Goal: Task Accomplishment & Management: Manage account settings

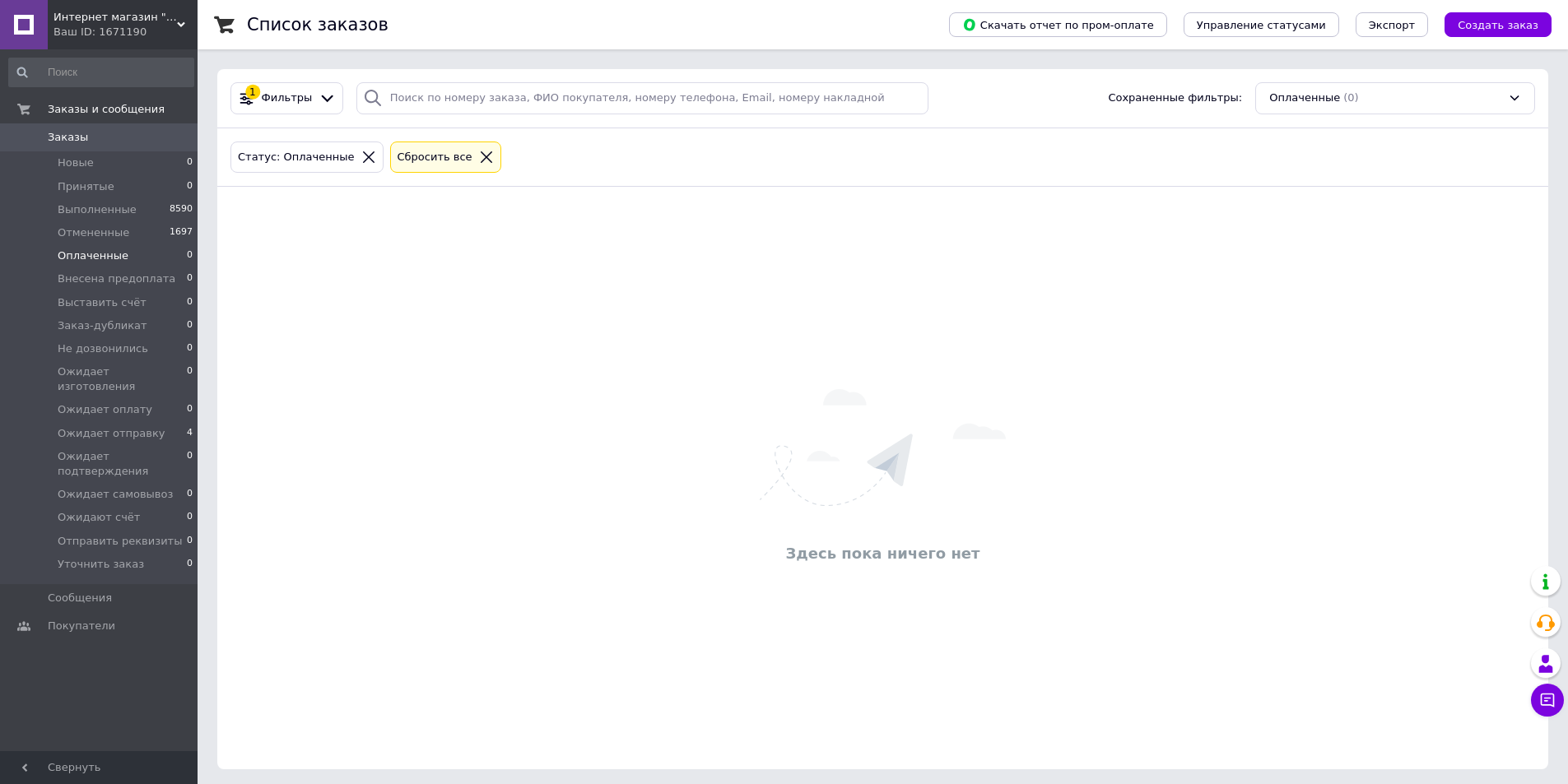
click at [130, 138] on span "Заказы" at bounding box center [99, 138] width 105 height 15
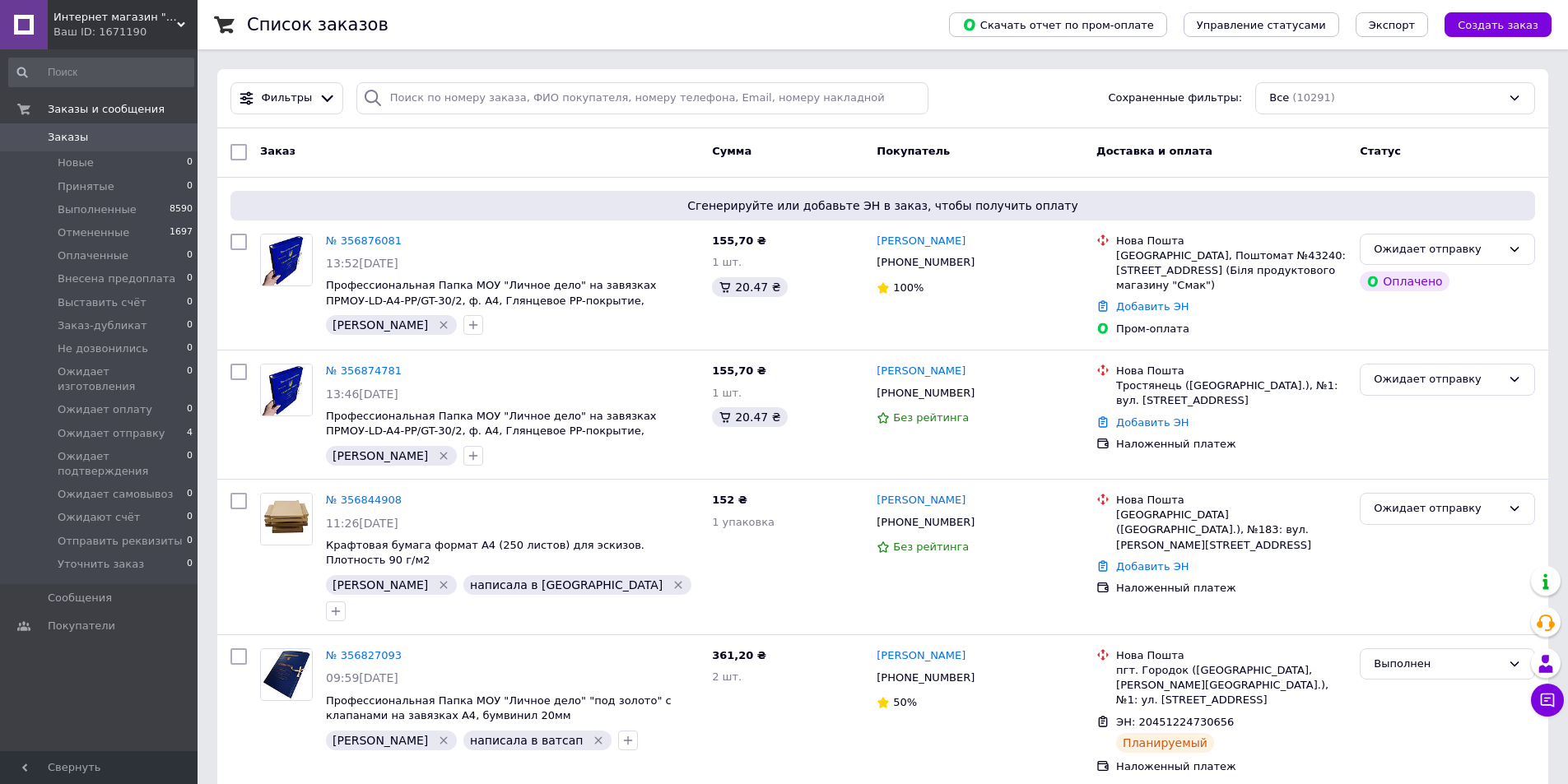
click at [172, 27] on div "Ваш ID: 1671190" at bounding box center [126, 32] width 144 height 15
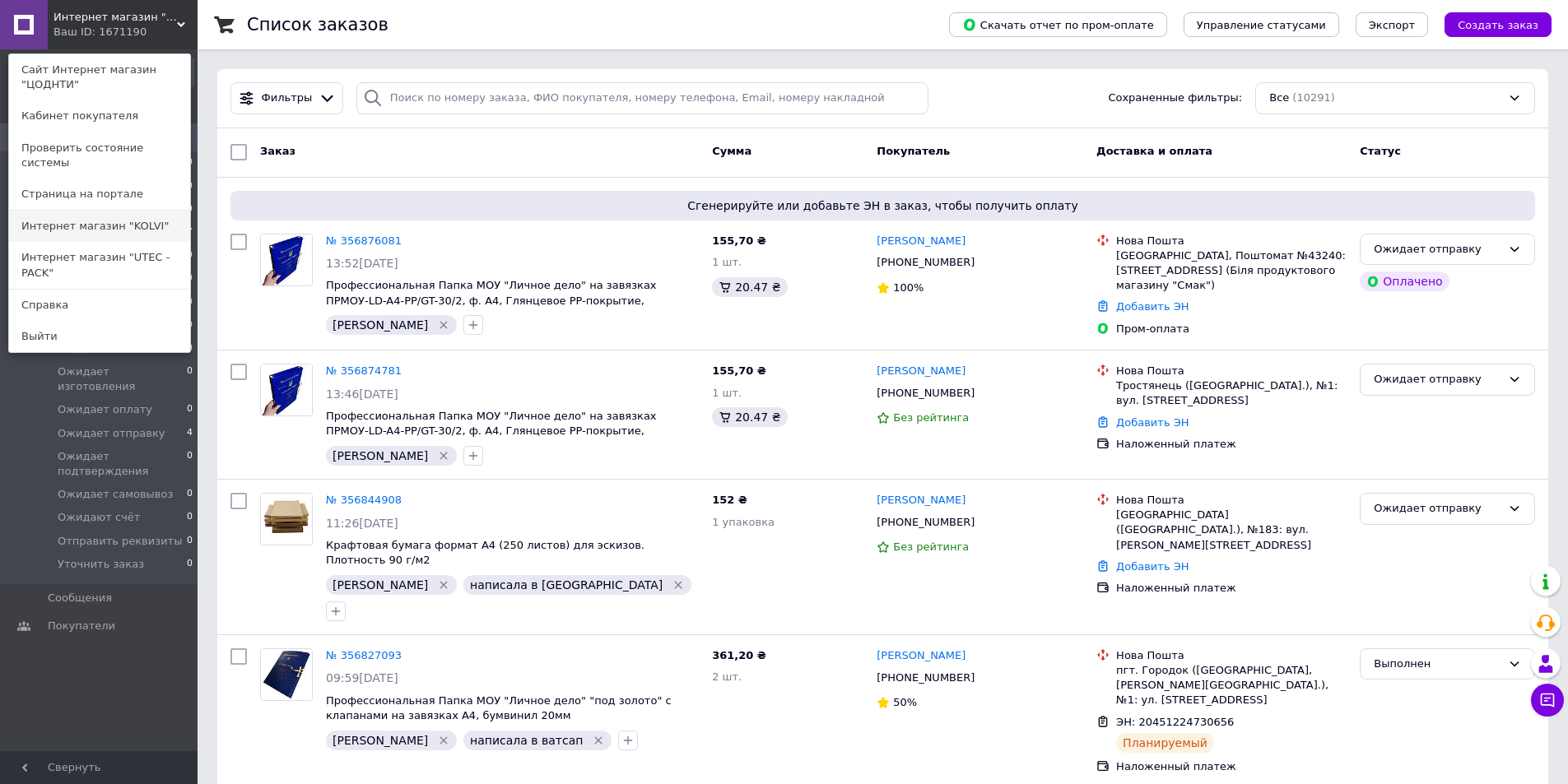
click at [151, 211] on link "Интернет магазин "KOLVI"" at bounding box center [100, 226] width 181 height 31
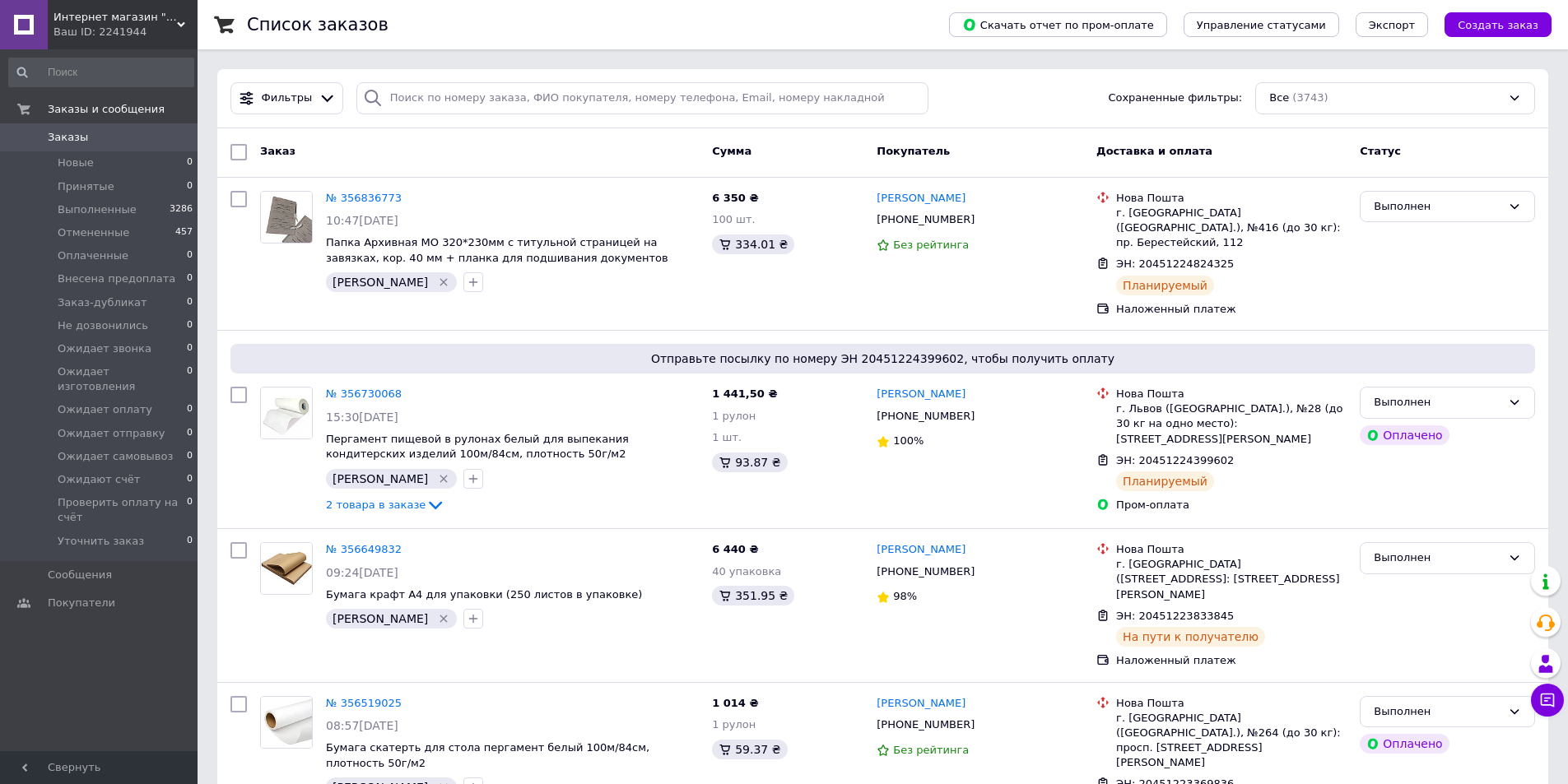
click at [168, 18] on span "Интернет магазин "KOLVI"" at bounding box center [115, 17] width 124 height 15
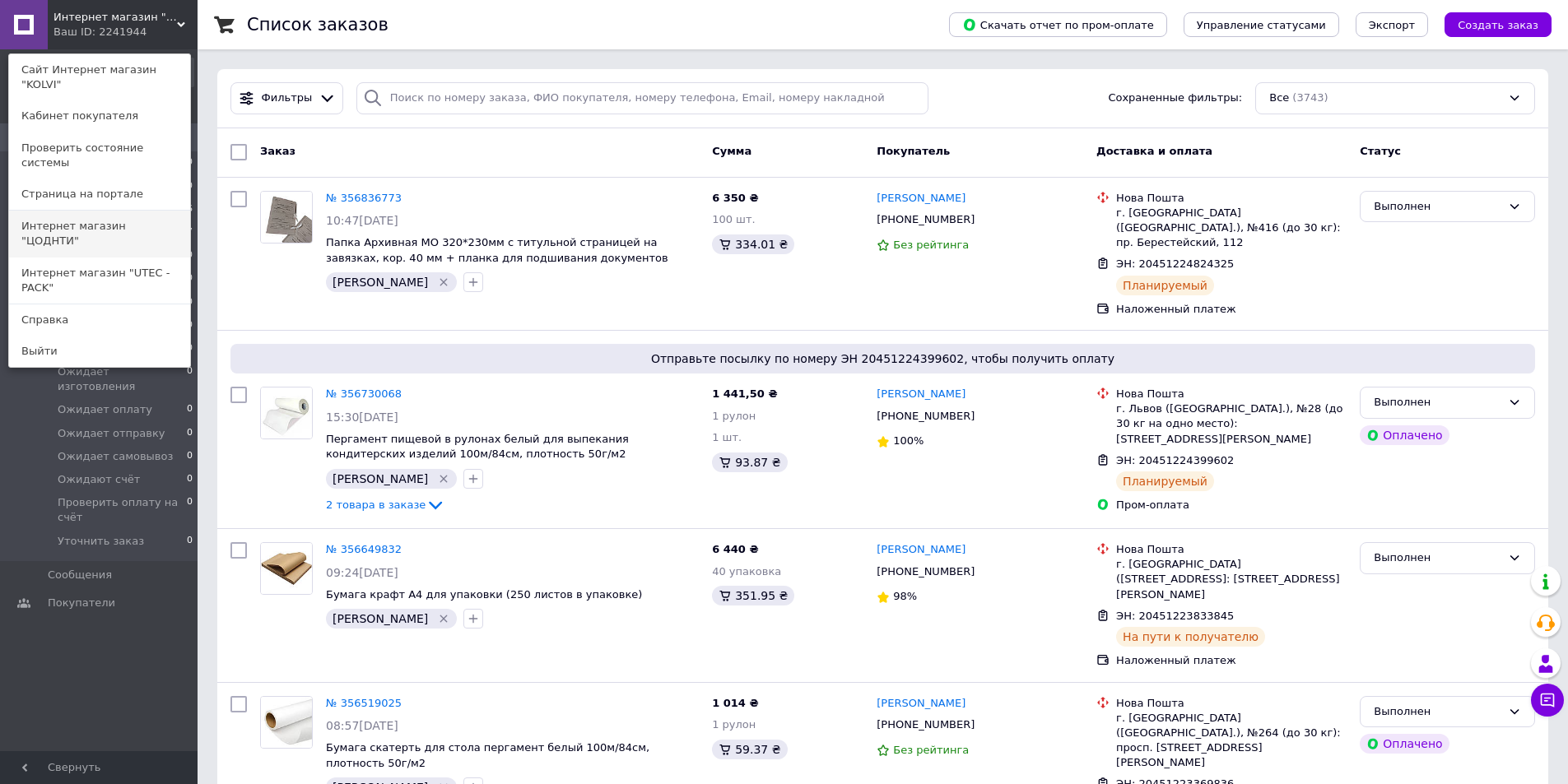
click at [141, 211] on link "Интернет магазин "ЦОДНТИ"" at bounding box center [100, 233] width 181 height 46
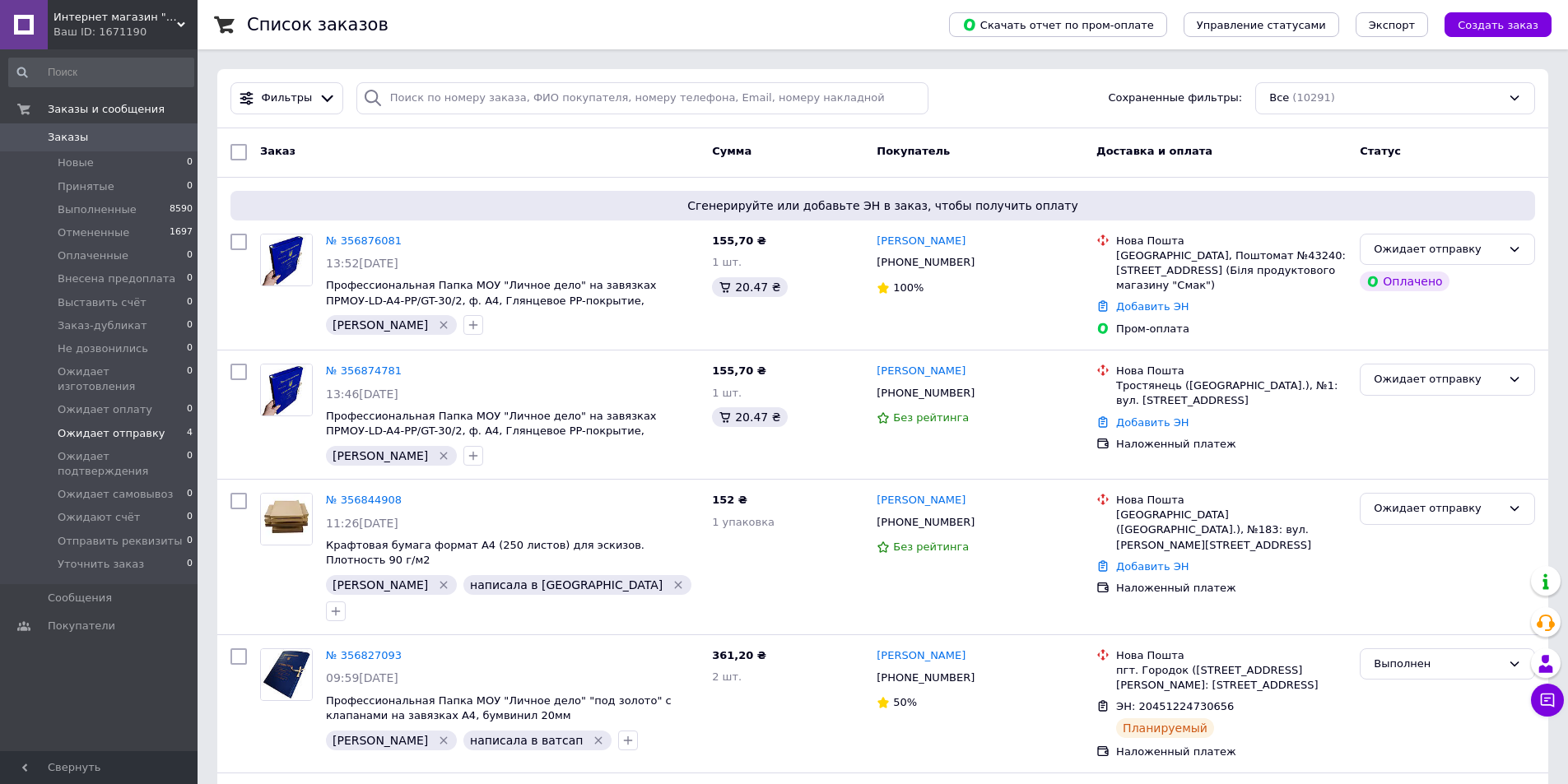
click at [162, 422] on li "Ожидает отправку 4" at bounding box center [101, 434] width 202 height 23
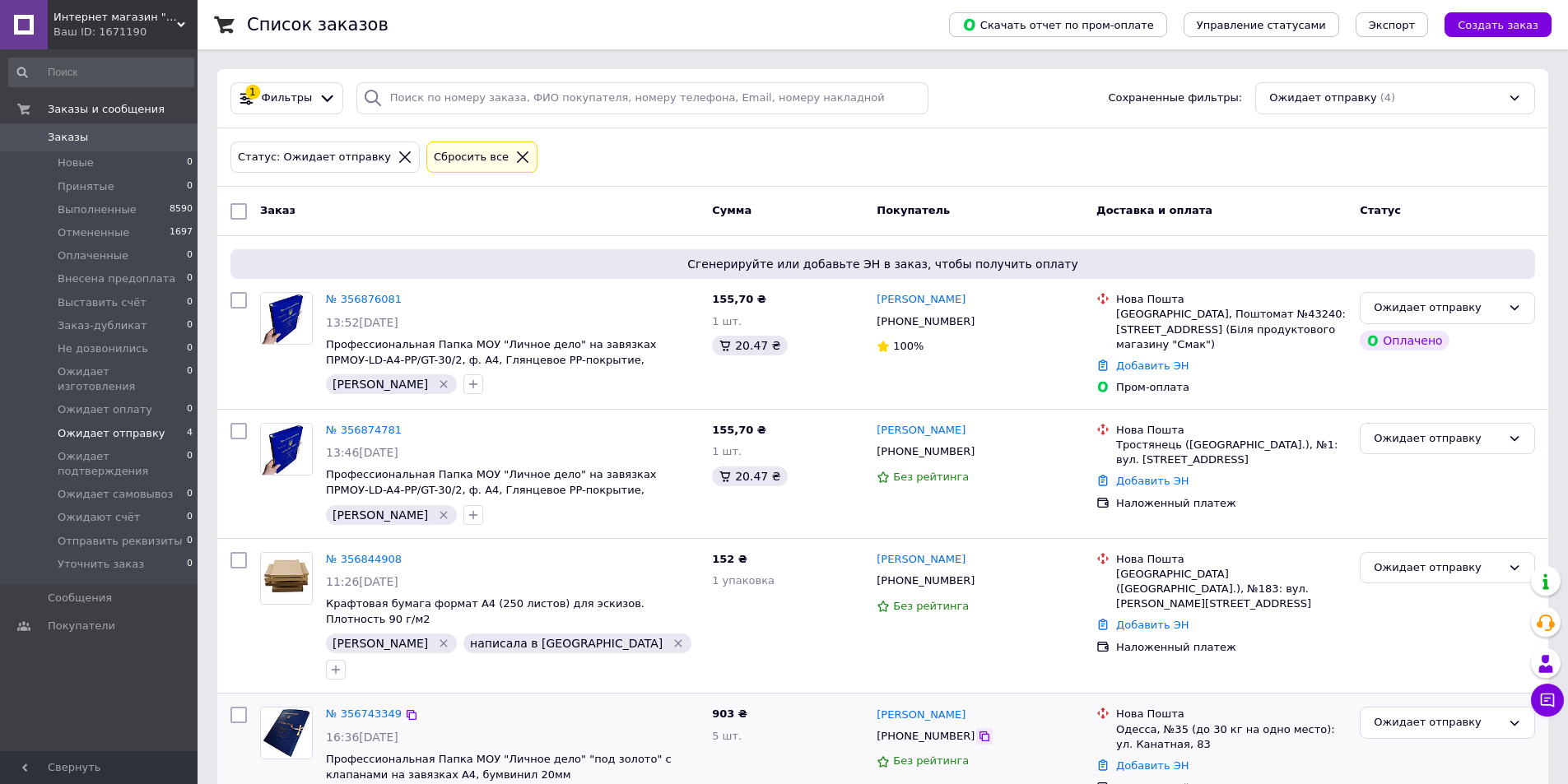
click at [979, 731] on icon at bounding box center [984, 736] width 9 height 9
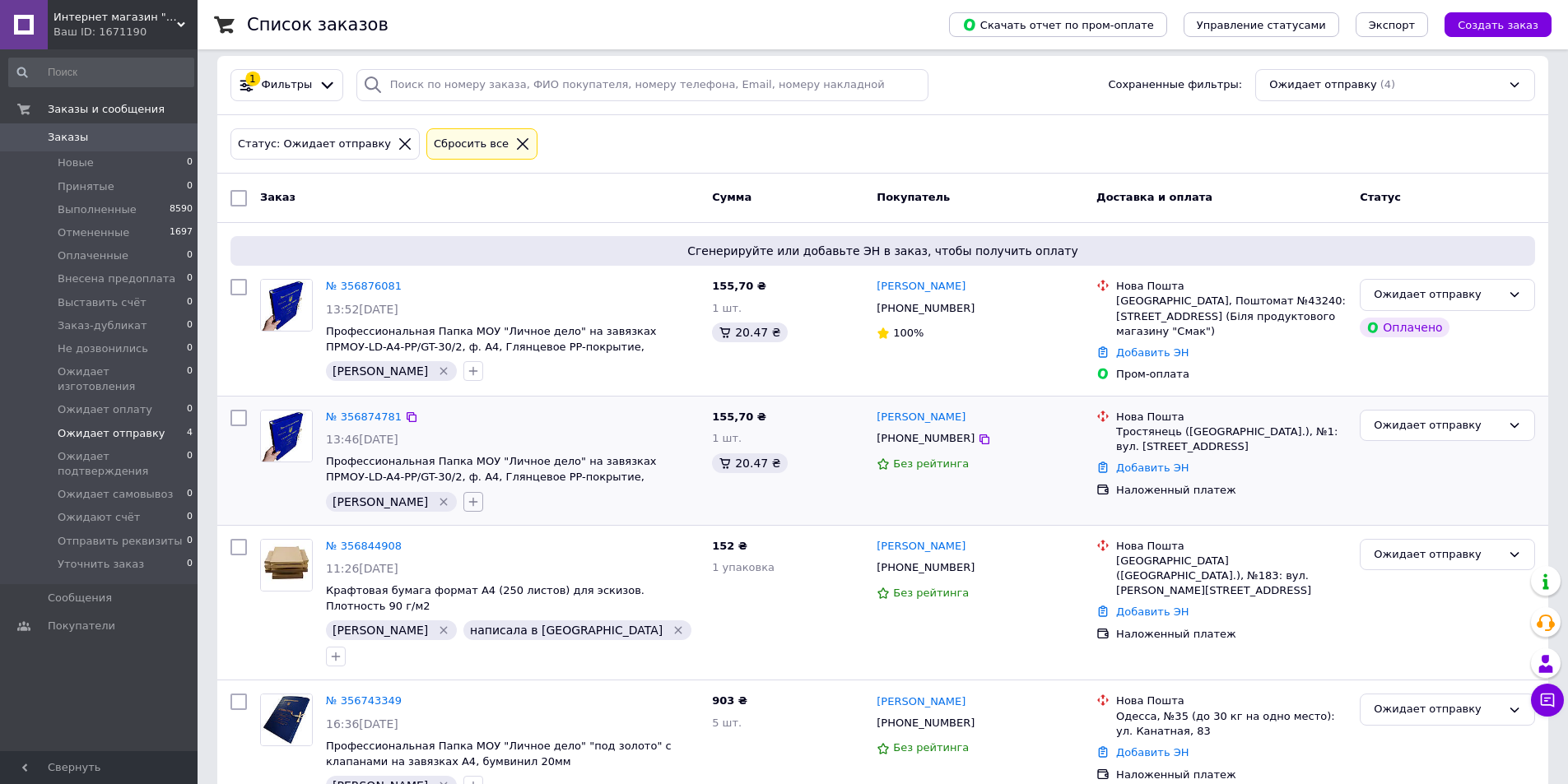
scroll to position [17, 0]
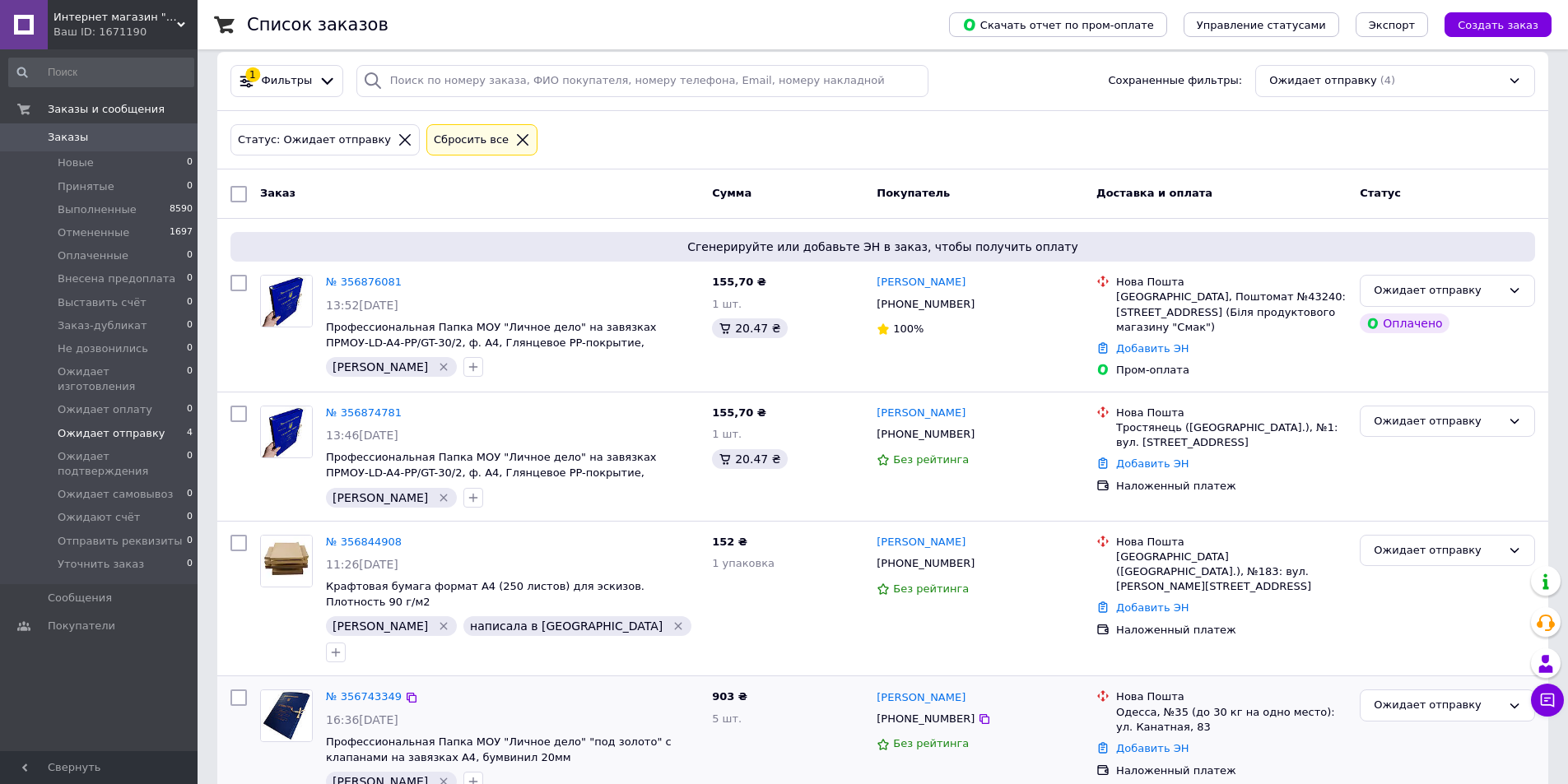
click at [360, 683] on div "№ 356743349 16:36[DATE] Профессиональная Папка МОУ "Личное дело" "под золото" с…" at bounding box center [512, 741] width 386 height 115
click at [365, 690] on link "№ 356743349" at bounding box center [364, 695] width 76 height 12
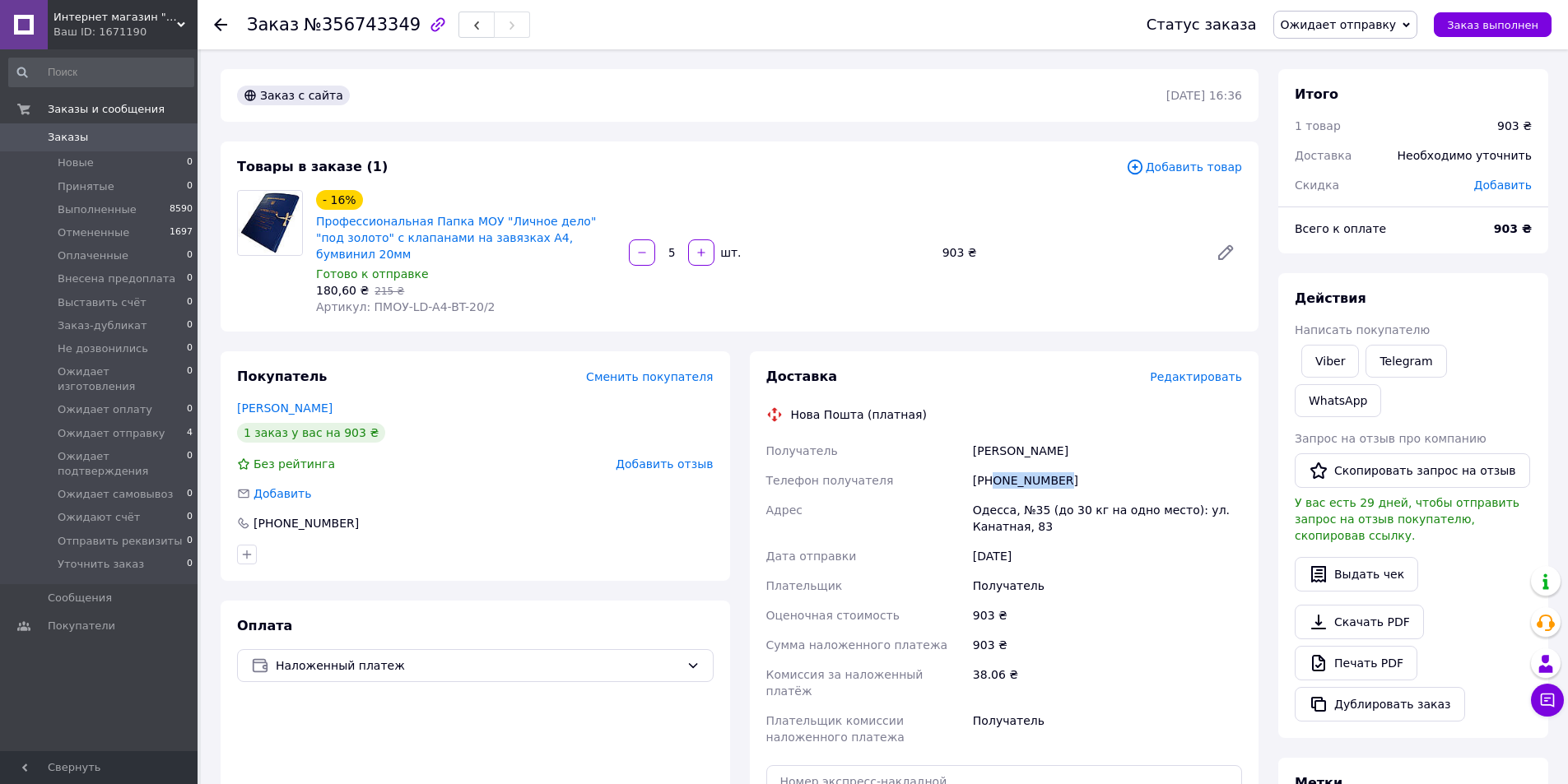
drag, startPoint x: 1070, startPoint y: 469, endPoint x: 995, endPoint y: 468, distance: 75.0
click at [995, 468] on div "[PHONE_NUMBER]" at bounding box center [1108, 480] width 276 height 29
copy div "0668863435"
click at [142, 426] on li "Ожидает отправку 4" at bounding box center [101, 434] width 202 height 23
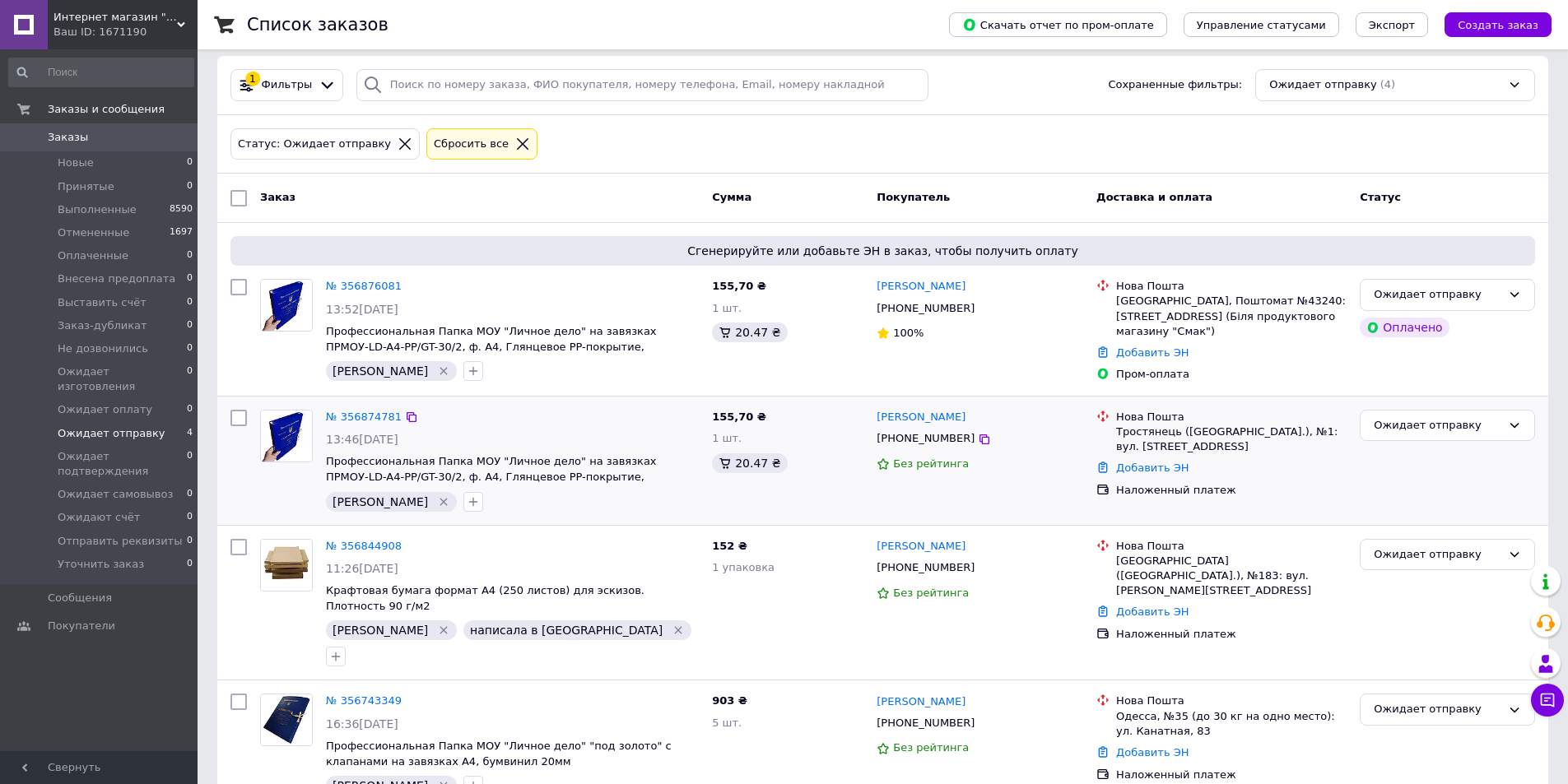
scroll to position [17, 0]
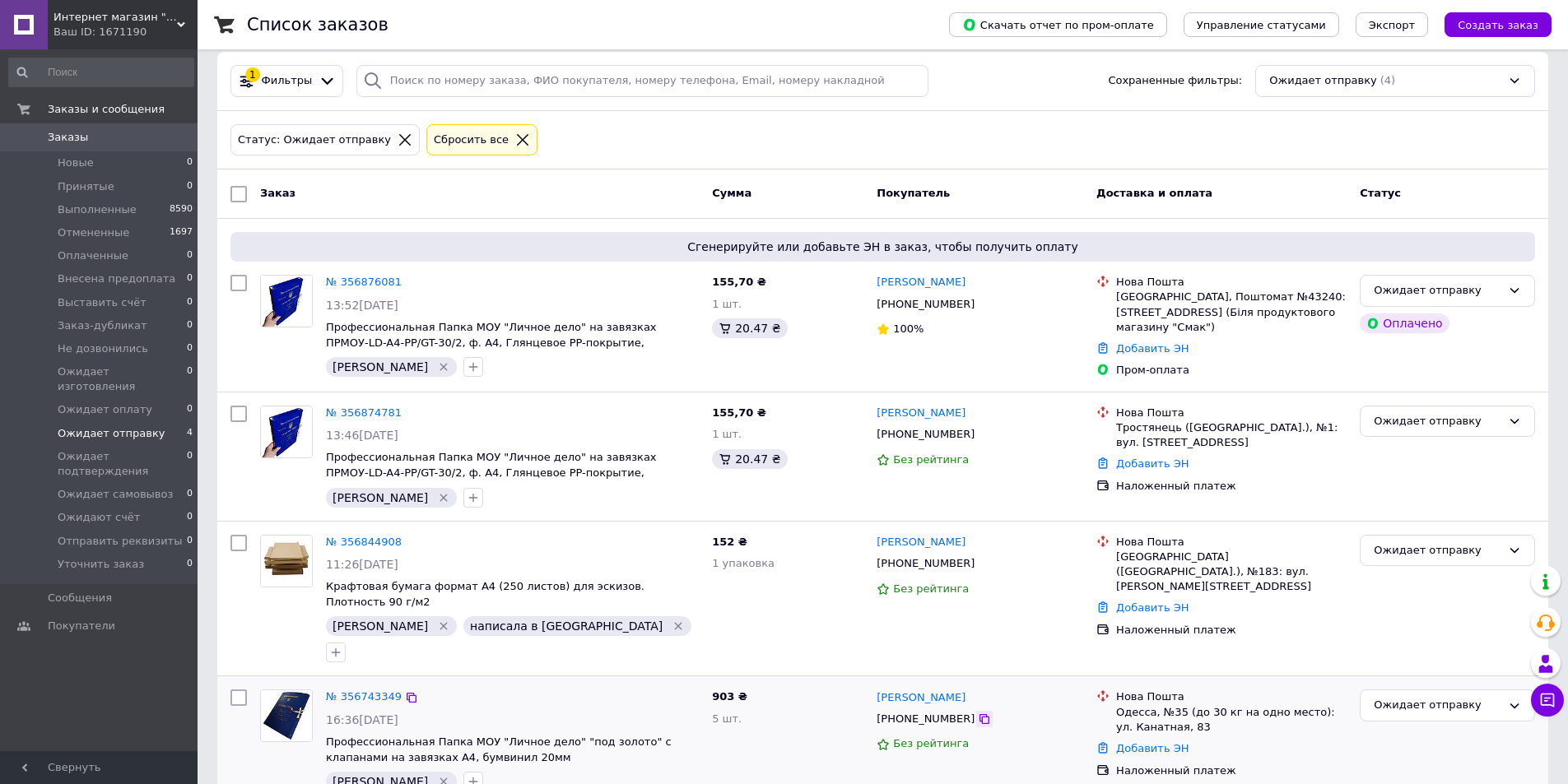
click at [979, 714] on icon at bounding box center [984, 719] width 9 height 9
click at [977, 567] on icon at bounding box center [984, 563] width 13 height 13
click at [977, 435] on icon at bounding box center [984, 435] width 13 height 13
click at [979, 302] on icon at bounding box center [984, 304] width 9 height 9
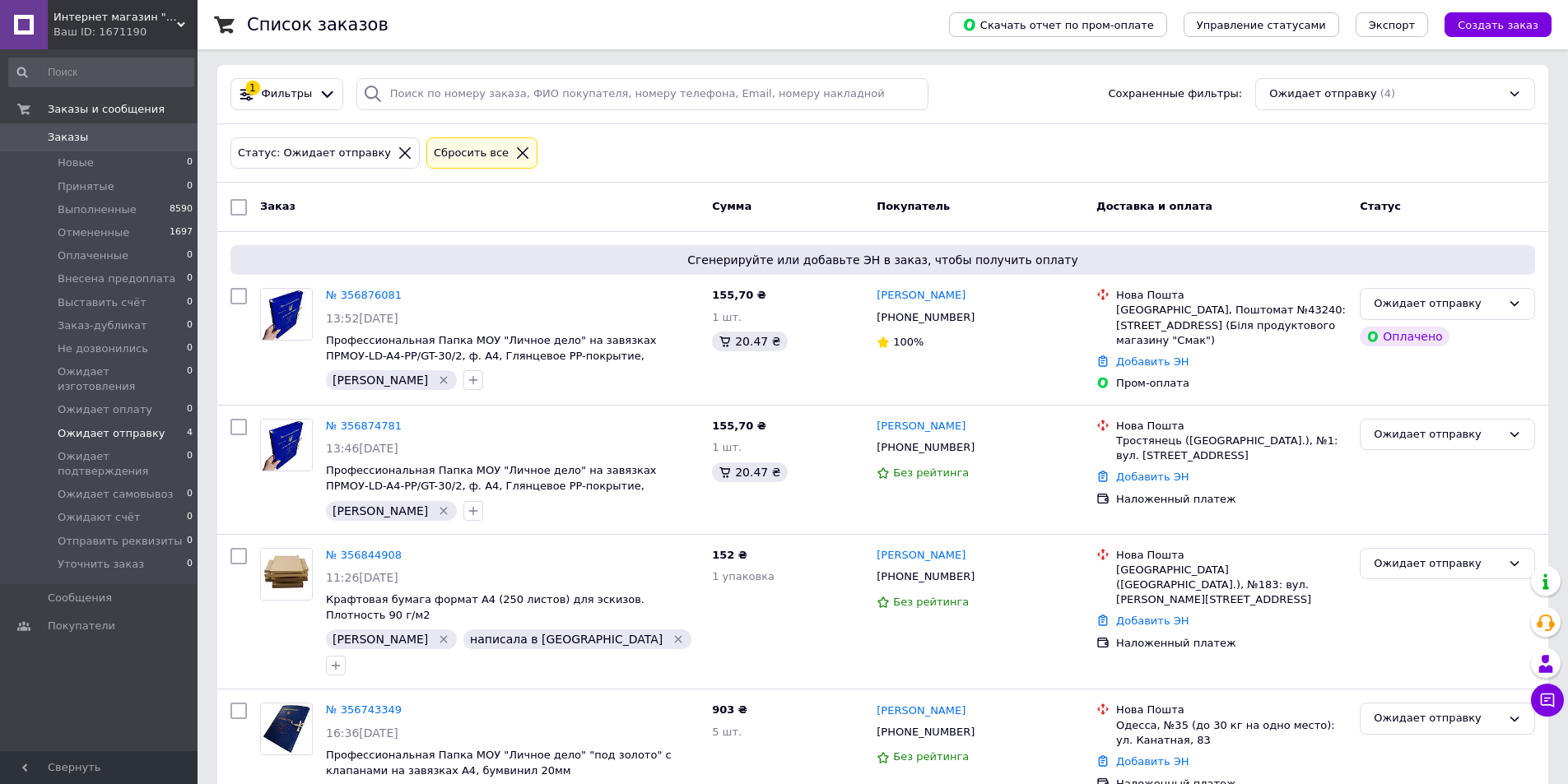
scroll to position [0, 0]
